Goal: Entertainment & Leisure: Consume media (video, audio)

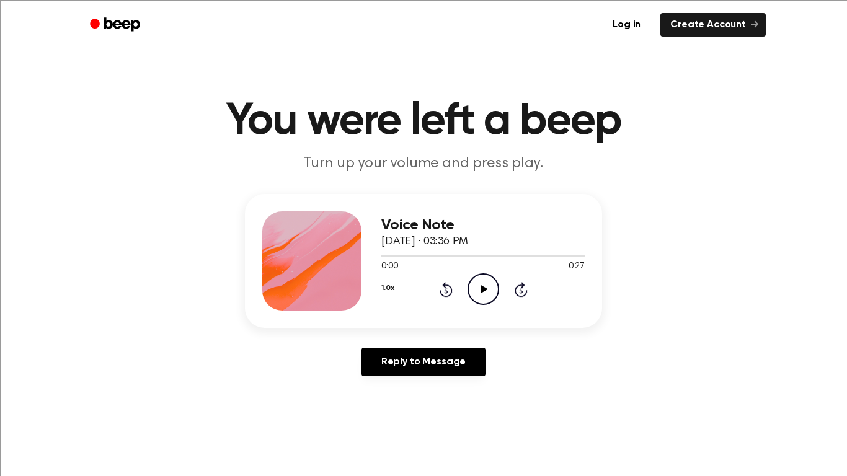
click at [481, 287] on icon at bounding box center [484, 289] width 7 height 8
click at [489, 291] on icon "Pause Audio" at bounding box center [484, 290] width 32 height 32
click at [440, 285] on icon "Rewind 5 seconds" at bounding box center [446, 290] width 14 height 16
click at [442, 287] on icon "Rewind 5 seconds" at bounding box center [446, 290] width 14 height 16
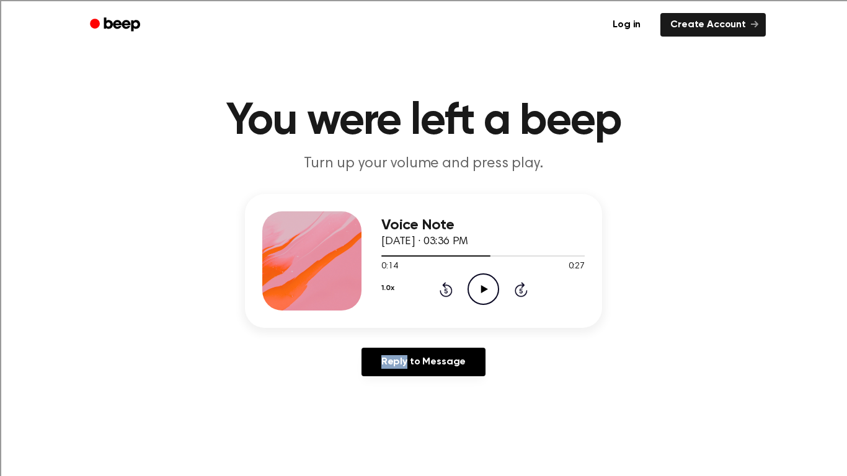
click at [442, 287] on icon "Rewind 5 seconds" at bounding box center [446, 290] width 14 height 16
click at [442, 286] on icon "Rewind 5 seconds" at bounding box center [446, 290] width 14 height 16
click at [478, 286] on icon "Play Audio" at bounding box center [484, 290] width 32 height 32
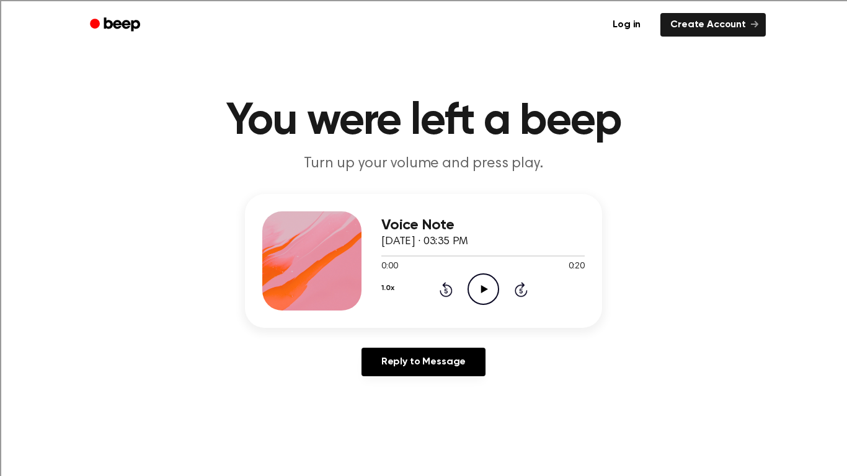
click at [486, 287] on icon "Play Audio" at bounding box center [484, 290] width 32 height 32
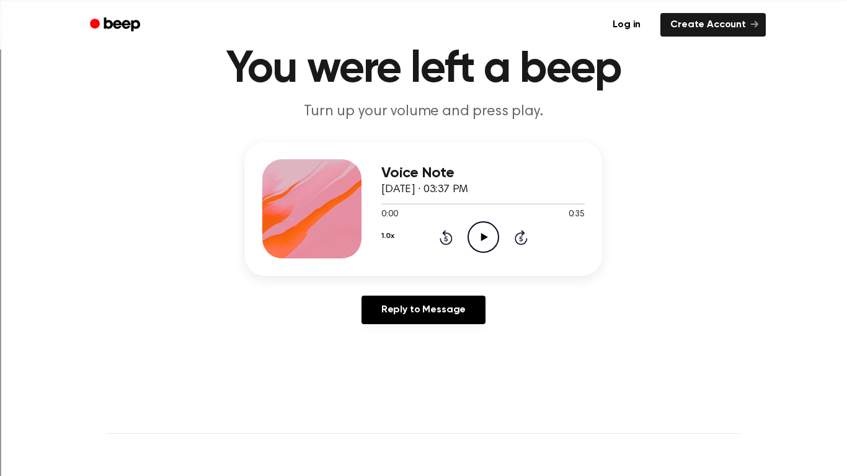
scroll to position [33, 0]
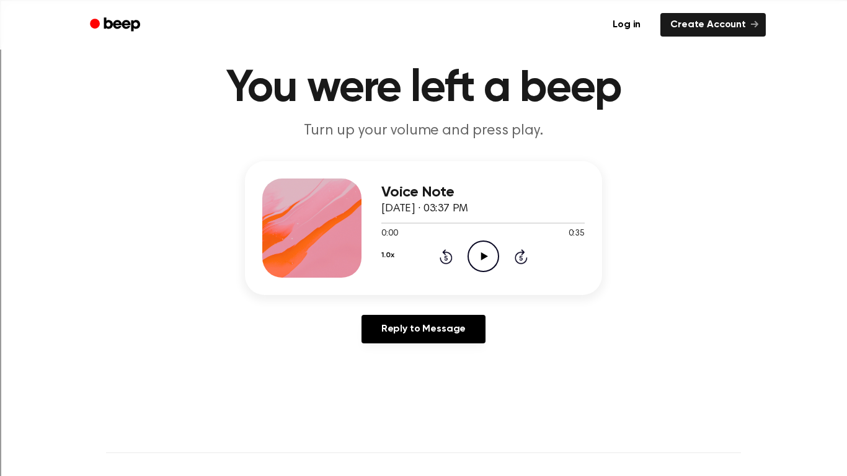
click at [481, 239] on div "0:00 0:35" at bounding box center [482, 234] width 203 height 13
click at [482, 249] on icon "Play Audio" at bounding box center [484, 257] width 32 height 32
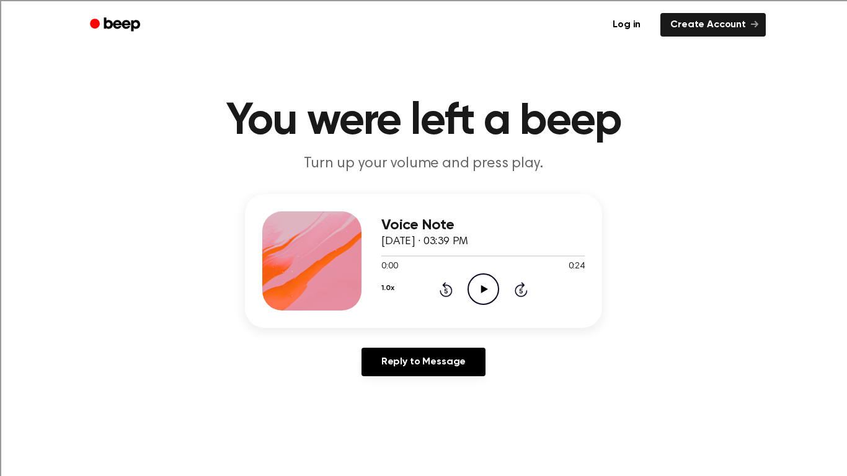
click at [489, 285] on icon "Play Audio" at bounding box center [484, 290] width 32 height 32
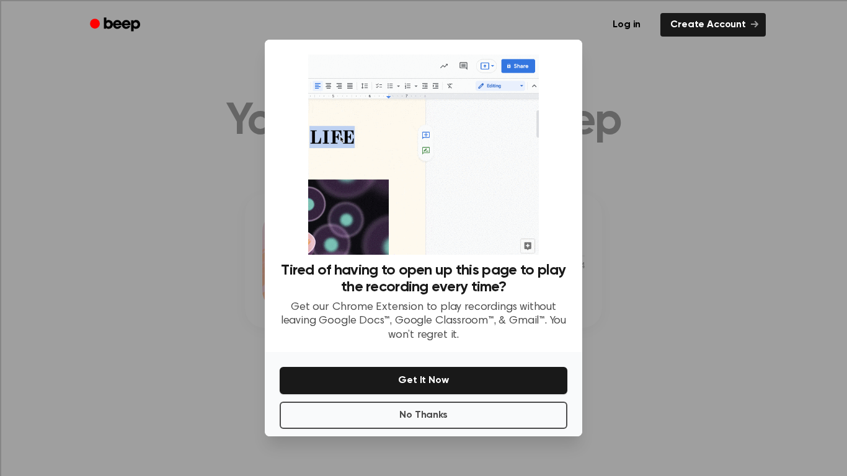
click at [642, 186] on div at bounding box center [423, 238] width 847 height 476
click at [130, 219] on div at bounding box center [423, 238] width 847 height 476
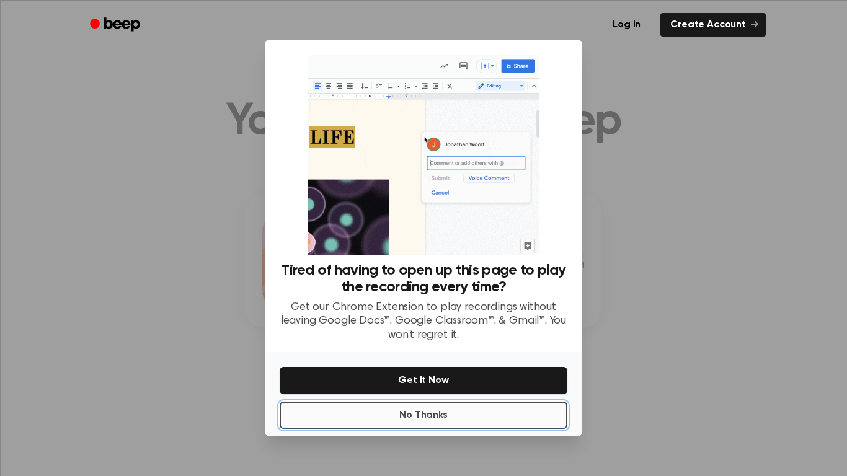
click at [346, 417] on button "No Thanks" at bounding box center [424, 415] width 288 height 27
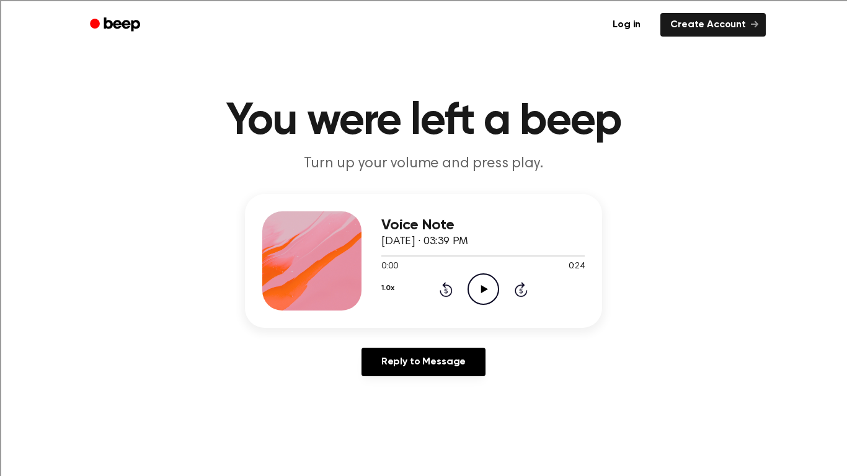
click at [486, 290] on icon "Play Audio" at bounding box center [484, 290] width 32 height 32
click at [478, 291] on icon "Play Audio" at bounding box center [484, 290] width 32 height 32
click at [481, 289] on icon at bounding box center [484, 289] width 7 height 8
click at [479, 290] on icon "Play Audio" at bounding box center [484, 290] width 32 height 32
click at [476, 288] on icon "Play Audio" at bounding box center [484, 290] width 32 height 32
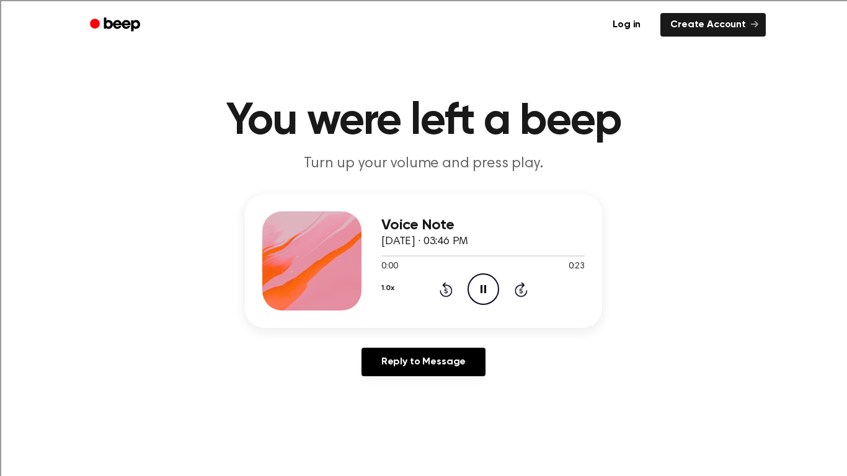
click at [476, 288] on icon "Pause Audio" at bounding box center [484, 290] width 32 height 32
click at [478, 284] on icon "Play Audio" at bounding box center [484, 290] width 32 height 32
click at [486, 283] on icon "Play Audio" at bounding box center [484, 290] width 32 height 32
click at [485, 280] on icon "Play Audio" at bounding box center [484, 290] width 32 height 32
click at [477, 285] on icon "Play Audio" at bounding box center [484, 290] width 32 height 32
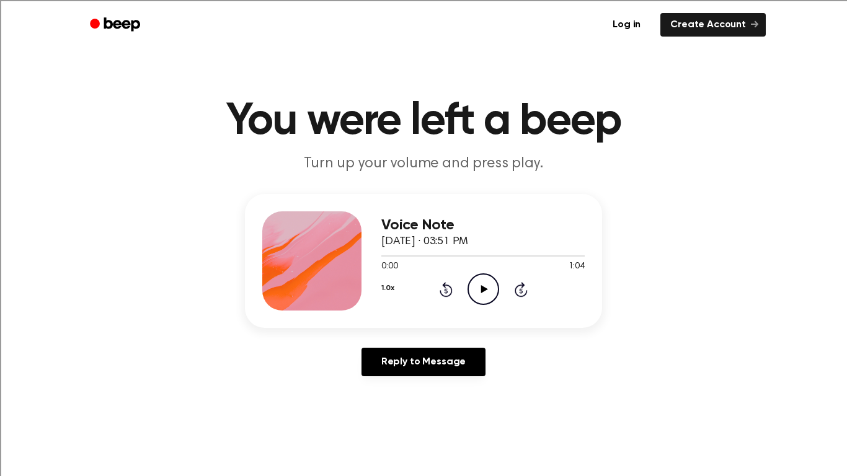
click at [486, 287] on icon "Play Audio" at bounding box center [484, 290] width 32 height 32
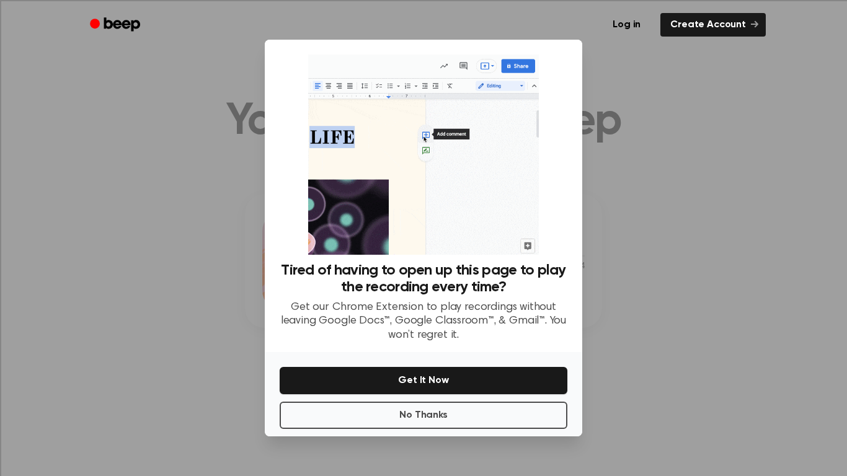
click at [690, 213] on div at bounding box center [423, 238] width 847 height 476
click at [622, 241] on div at bounding box center [423, 238] width 847 height 476
click at [429, 414] on button "No Thanks" at bounding box center [424, 415] width 288 height 27
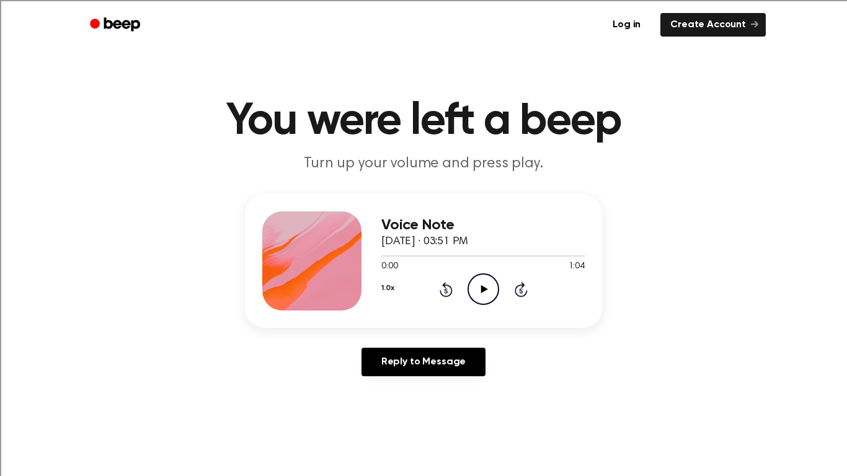
click at [482, 285] on icon "Play Audio" at bounding box center [484, 290] width 32 height 32
click at [479, 286] on icon "Play Audio" at bounding box center [484, 290] width 32 height 32
click at [478, 282] on icon "Play Audio" at bounding box center [484, 290] width 32 height 32
click at [479, 287] on icon "Play Audio" at bounding box center [484, 290] width 32 height 32
